Goal: Task Accomplishment & Management: Use online tool/utility

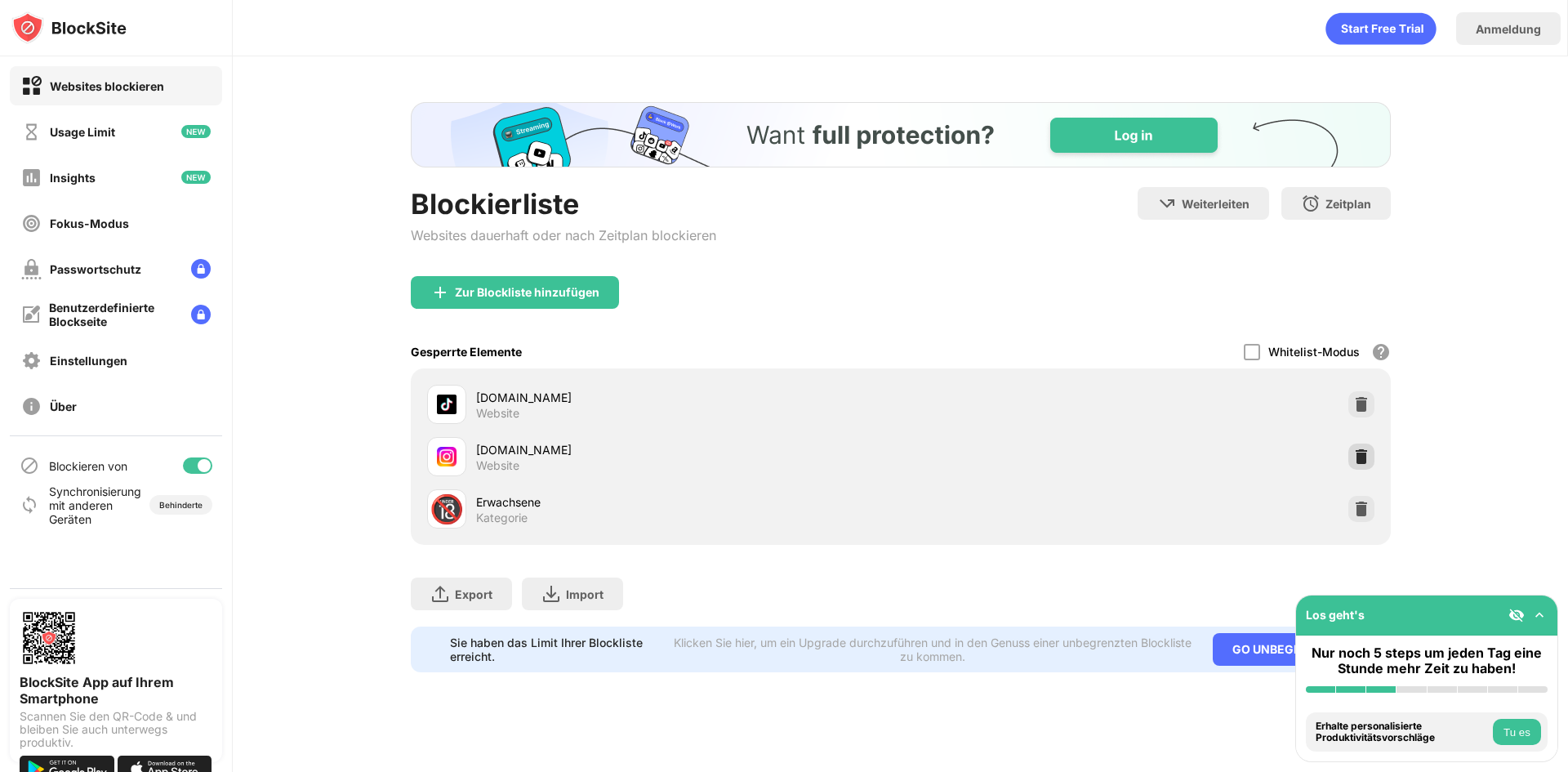
click at [1363, 458] on div at bounding box center [1361, 456] width 26 height 26
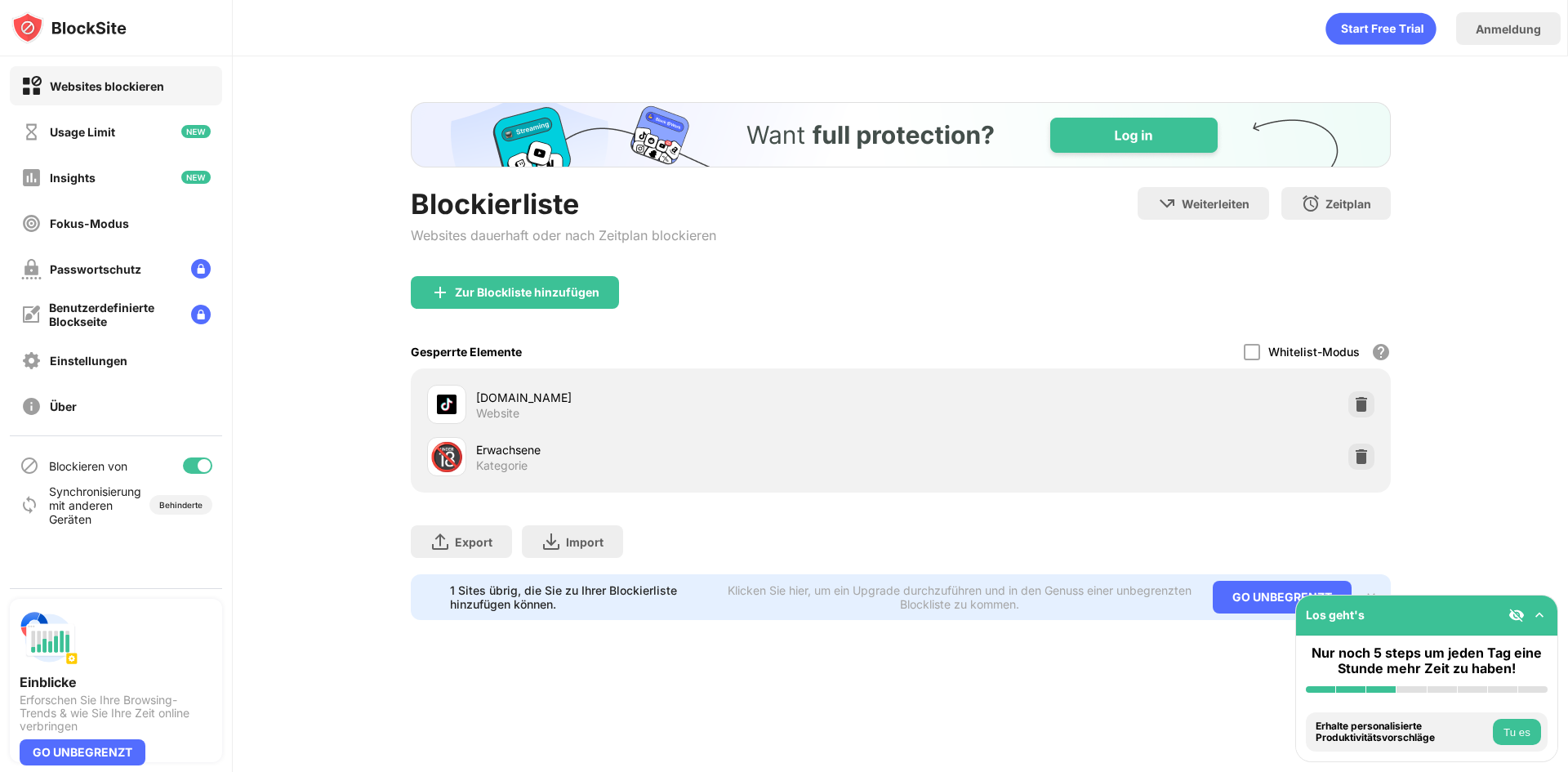
click at [469, 308] on div "Zur Blockliste hinzufügen" at bounding box center [514, 292] width 208 height 33
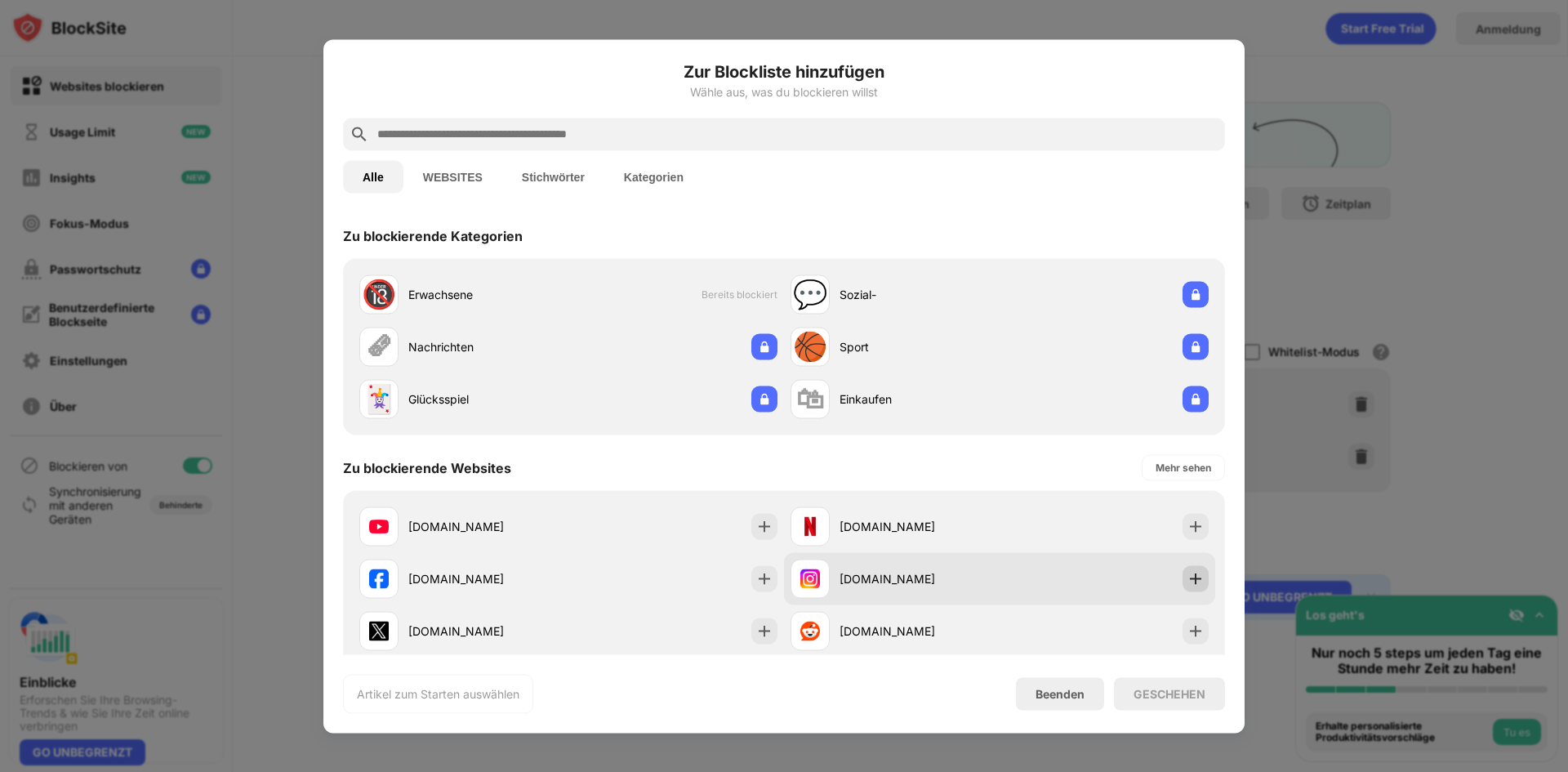
click at [1188, 572] on img at bounding box center [1196, 578] width 16 height 16
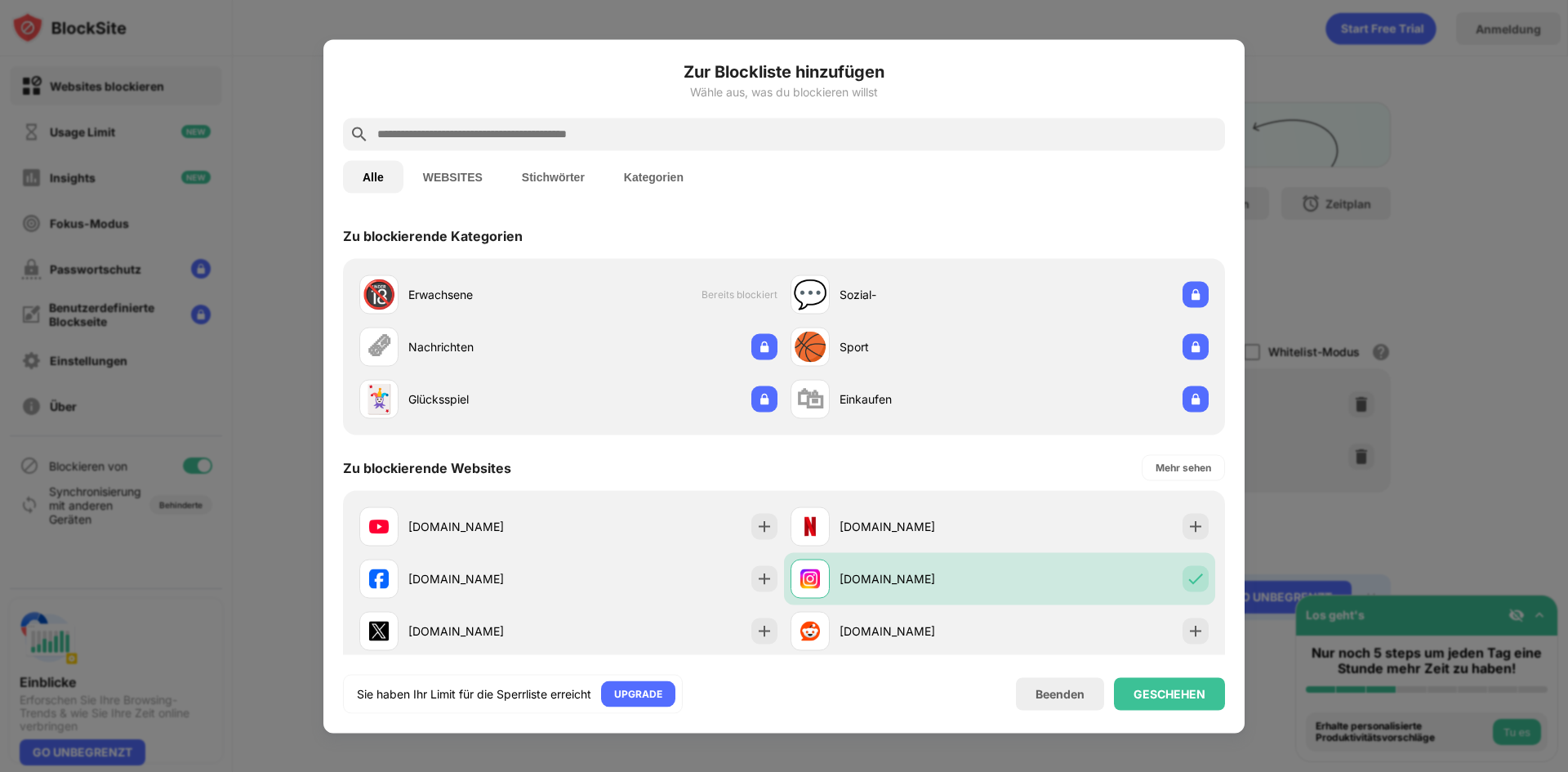
click at [1167, 667] on div "Zur Blockliste hinzufügen Wähle aus, was du blockieren willst Alle WEBSITES Sti…" at bounding box center [784, 385] width 882 height 654
click at [1168, 685] on div "GESCHEHEN" at bounding box center [1169, 693] width 111 height 33
